Goal: Information Seeking & Learning: Find specific fact

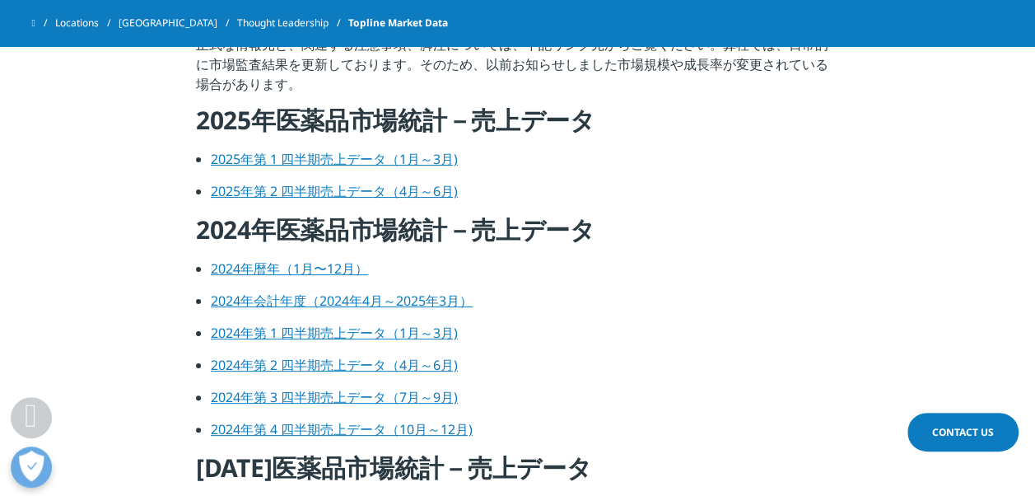
click at [252, 268] on link "2024年暦年（1月〜12月）" at bounding box center [289, 268] width 157 height 18
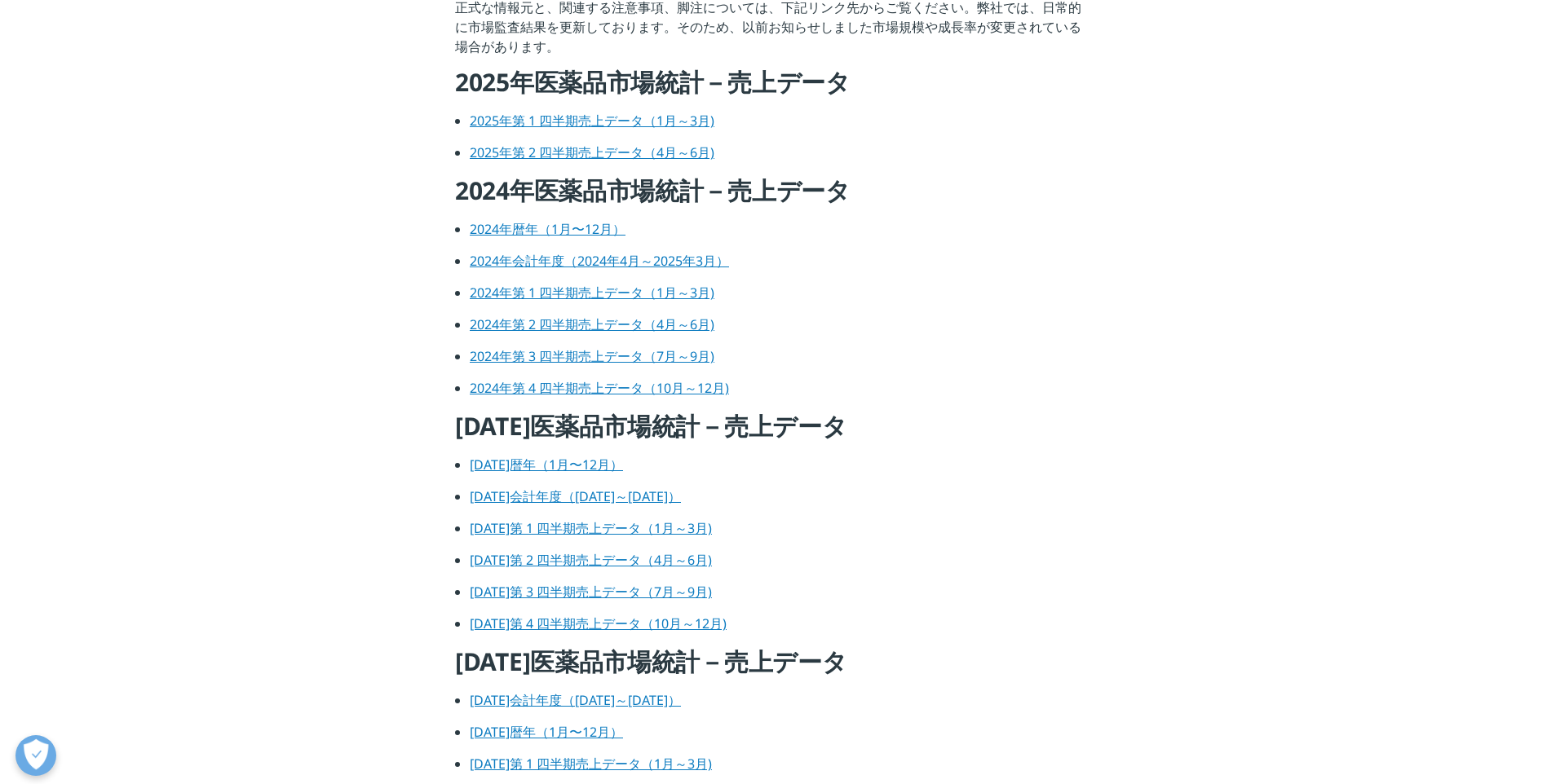
click at [518, 155] on link "2025年第 2 四半期売上データ（4月～6月)" at bounding box center [591, 152] width 245 height 18
drag, startPoint x: 569, startPoint y: 120, endPoint x: 536, endPoint y: 284, distance: 167.3
click at [569, 120] on link "2025年第 1 四半期売上データ（1月～3月)" at bounding box center [591, 121] width 245 height 18
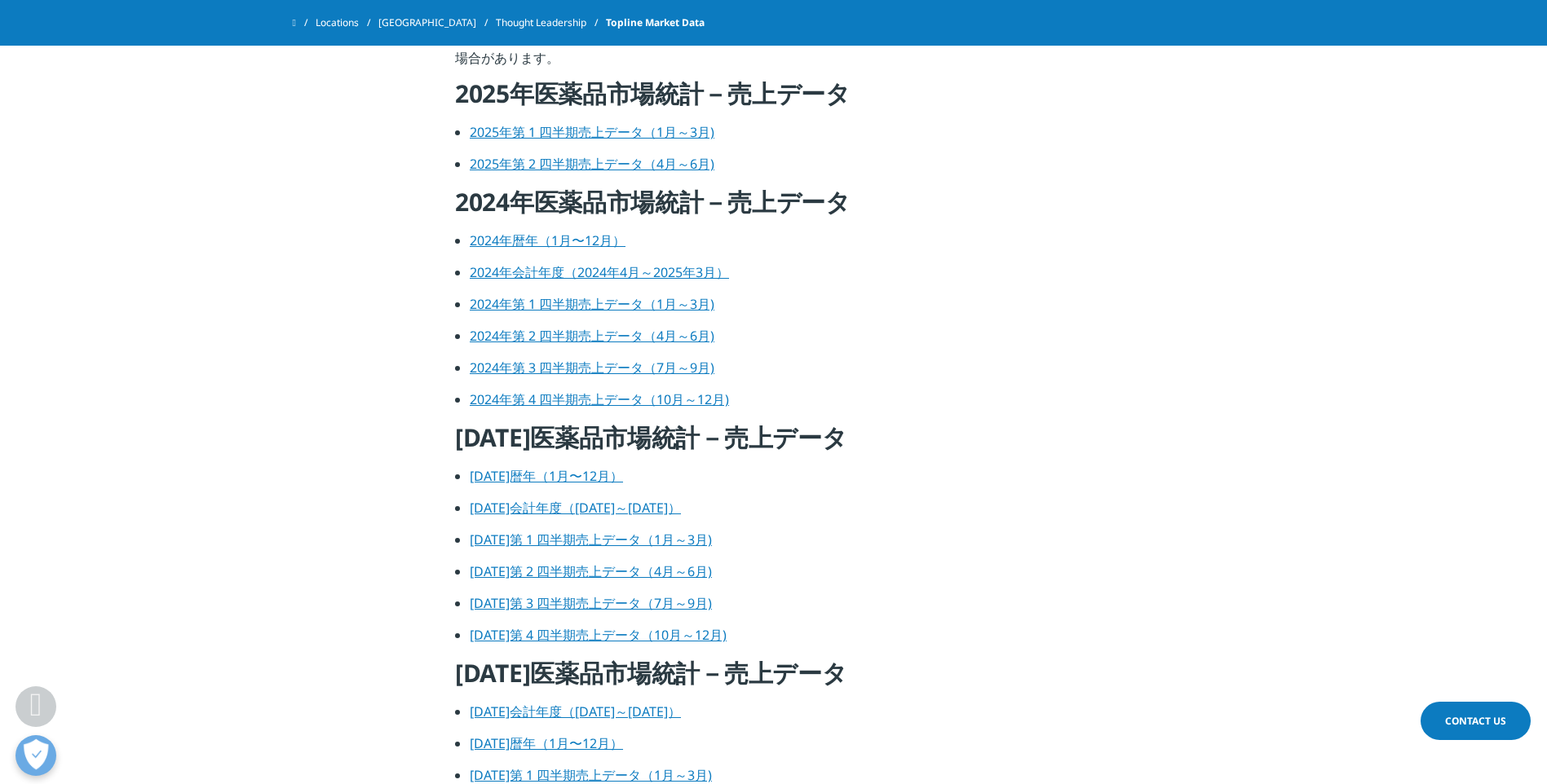
scroll to position [816, 0]
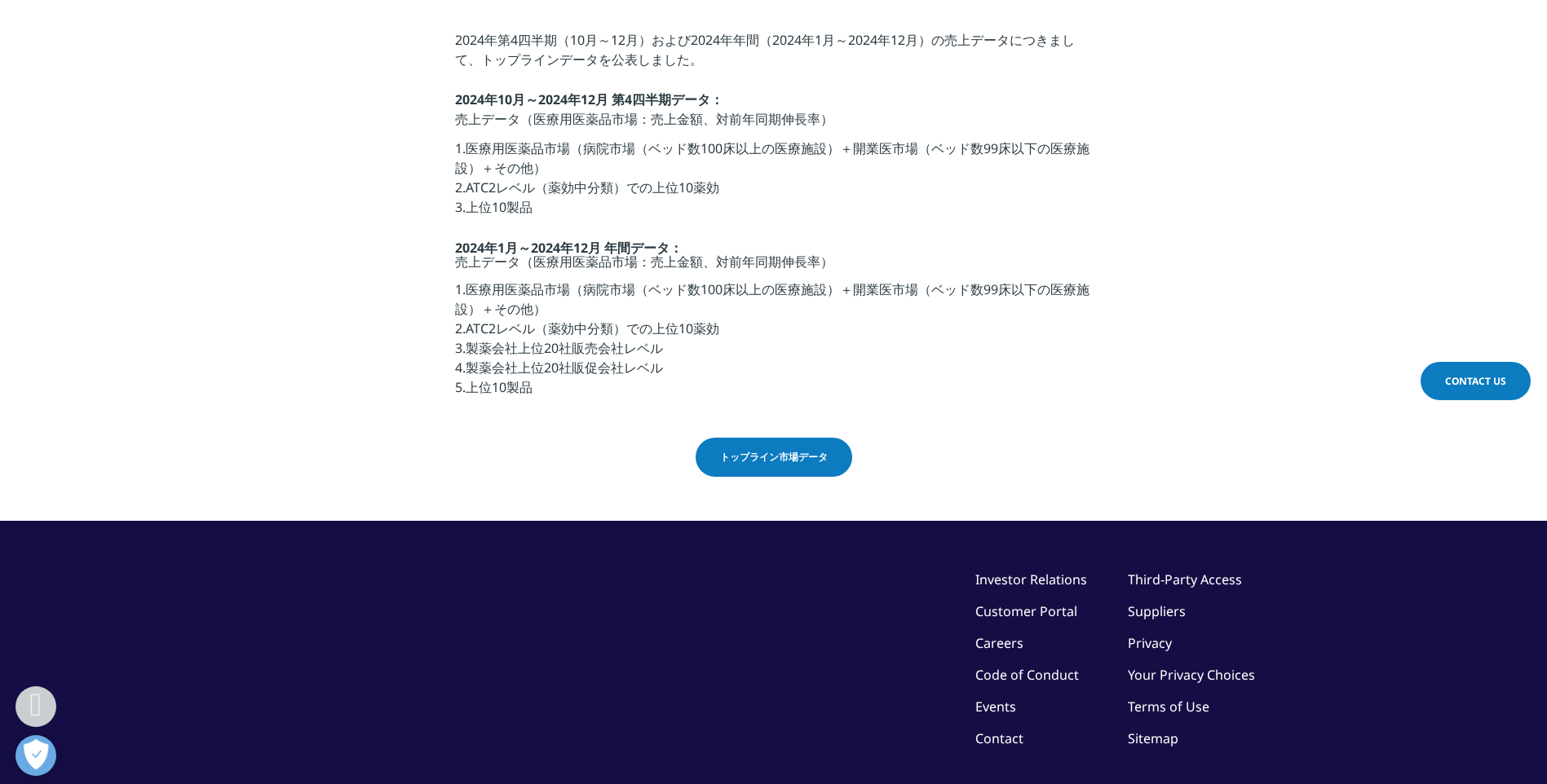
scroll to position [602, 0]
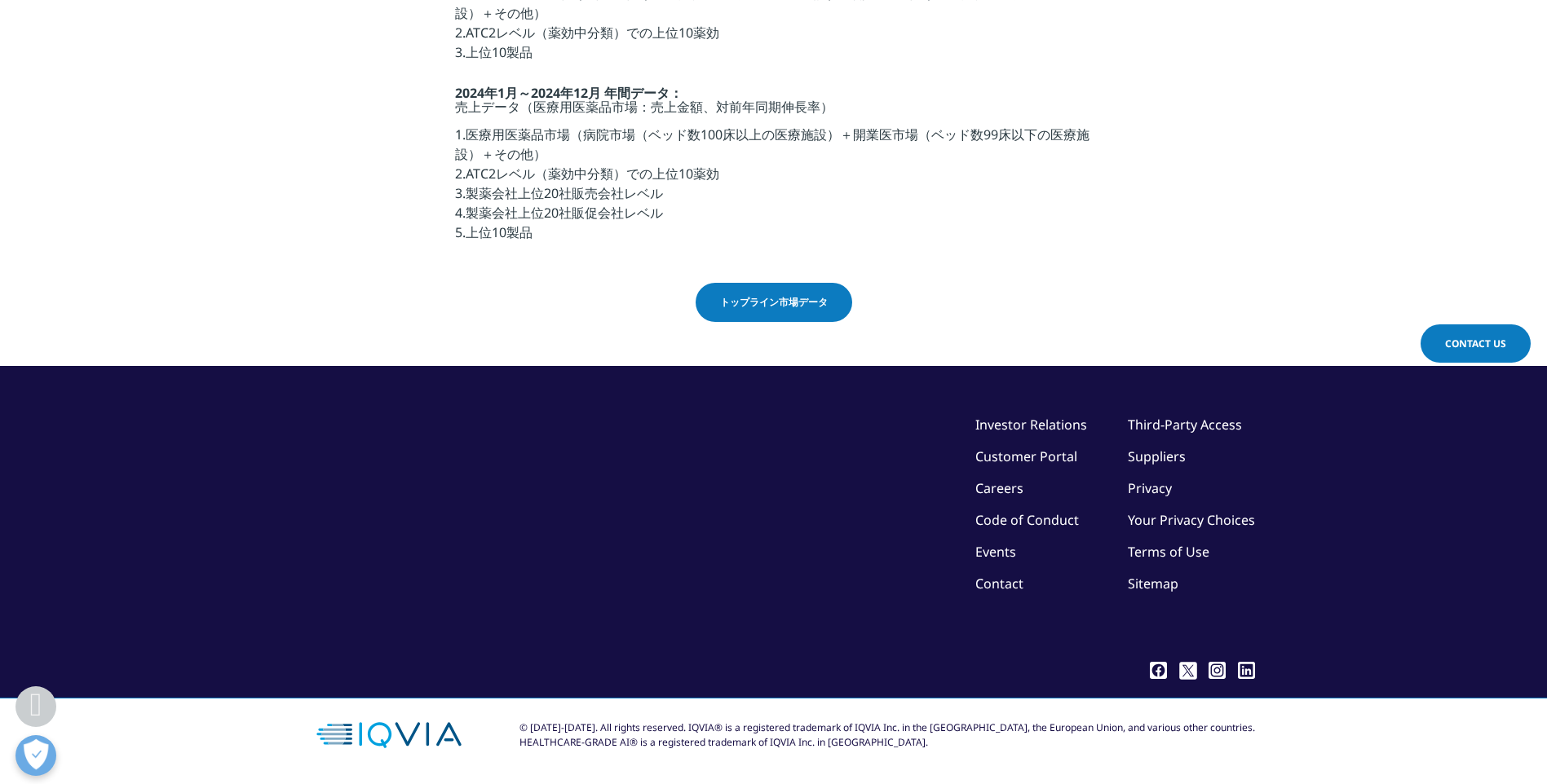
click at [791, 295] on span "トップライン市場データ" at bounding box center [774, 302] width 108 height 15
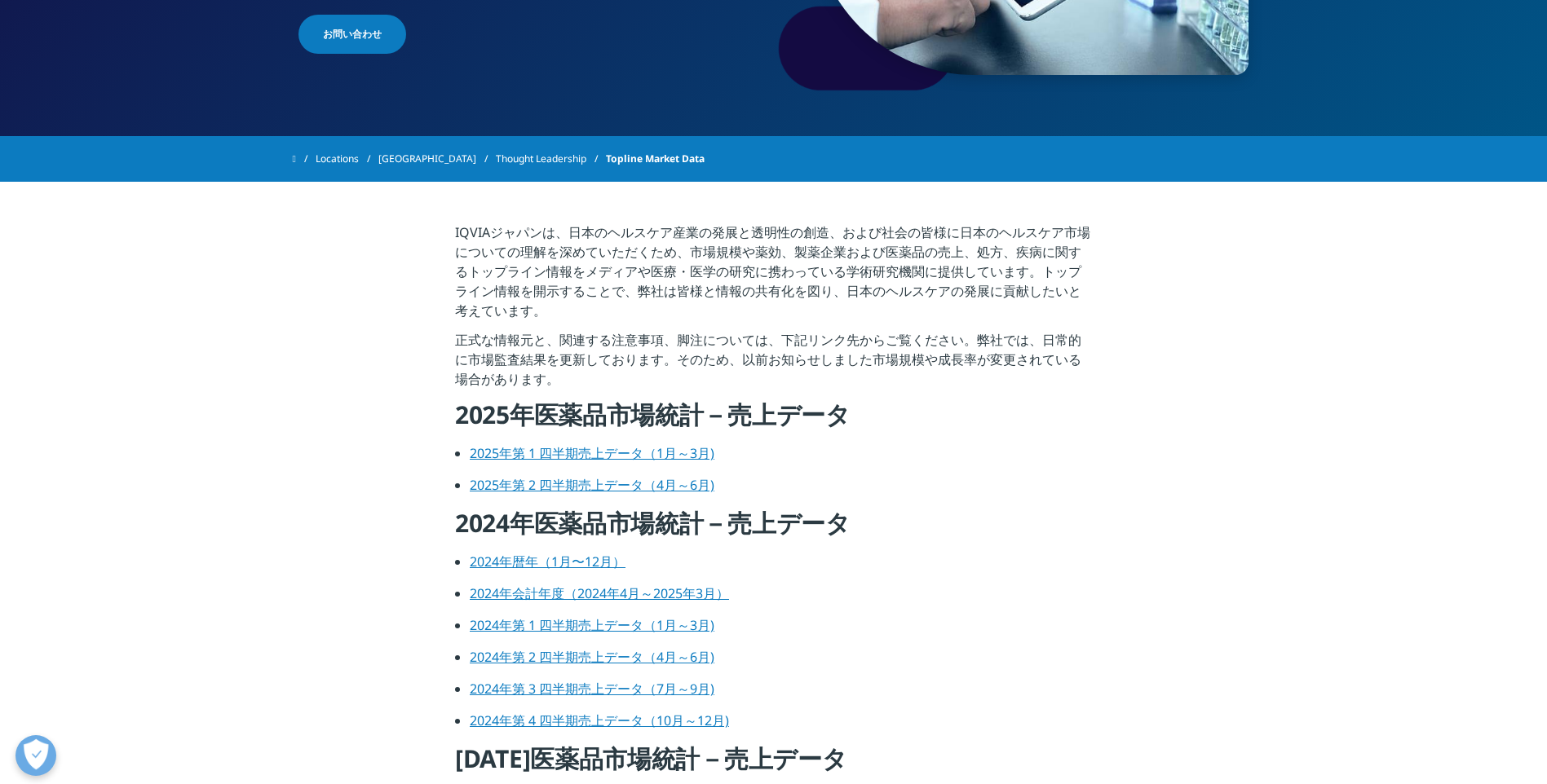
scroll to position [561, 0]
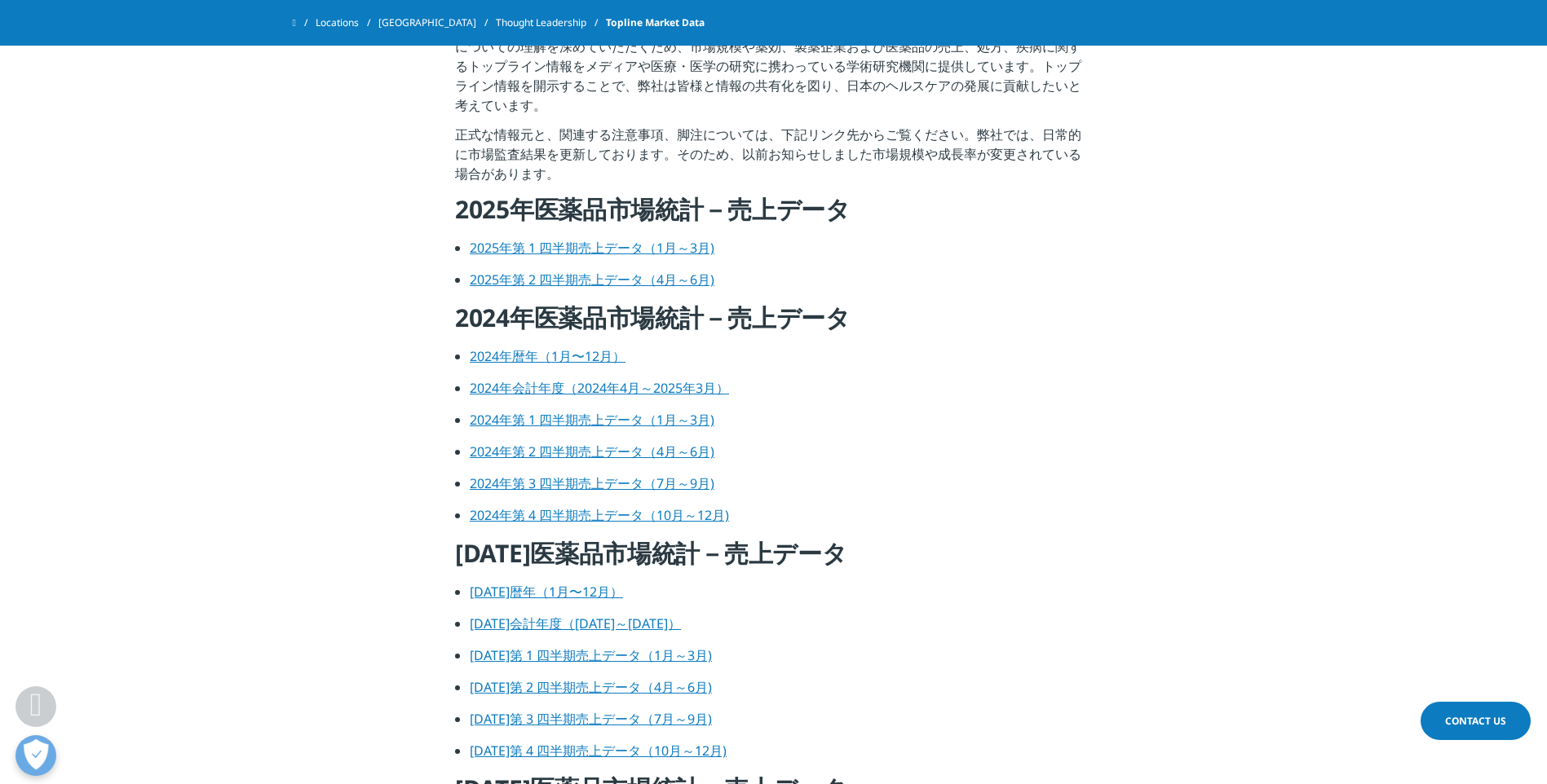
click at [508, 385] on link "2024年会計年度（2024年4月～2025年3月）" at bounding box center [599, 388] width 259 height 18
click at [580, 355] on link "2024年暦年（1月〜12月）" at bounding box center [547, 356] width 155 height 18
